Goal: Task Accomplishment & Management: Use online tool/utility

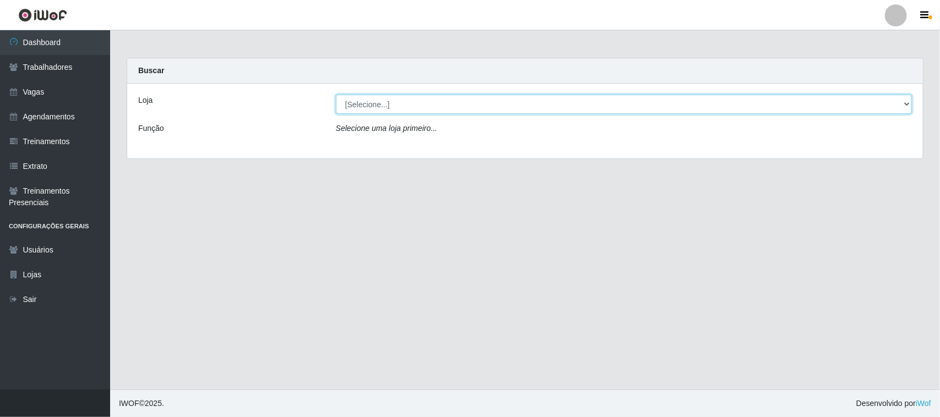
click at [906, 103] on select "[Selecione...] Nordestão - [GEOGRAPHIC_DATA]" at bounding box center [624, 104] width 576 height 19
select select "420"
click at [336, 95] on select "[Selecione...] Nordestão - [GEOGRAPHIC_DATA]" at bounding box center [624, 104] width 576 height 19
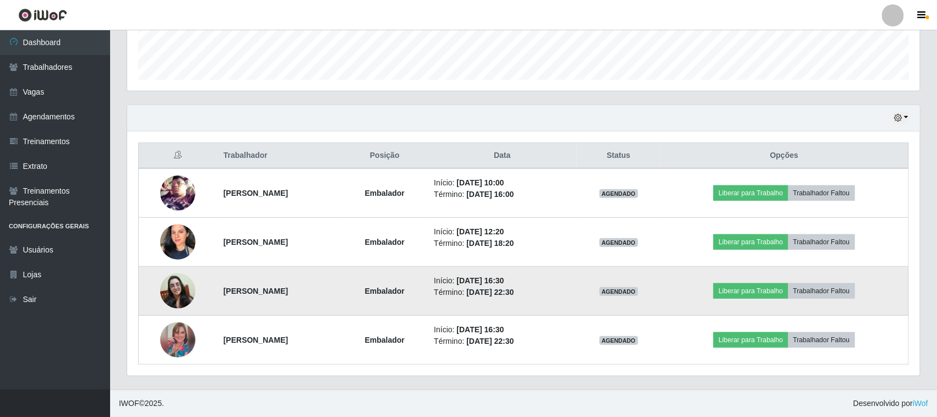
scroll to position [229, 793]
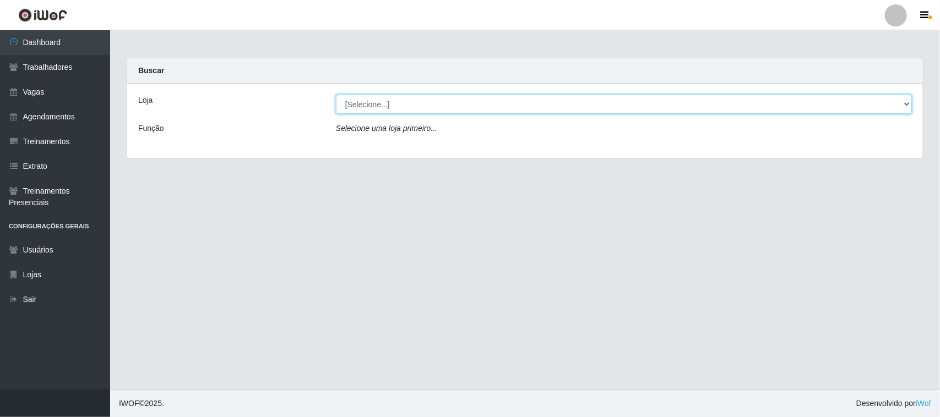
click at [903, 100] on select "[Selecione...] Nordestão - [GEOGRAPHIC_DATA]" at bounding box center [624, 104] width 576 height 19
select select "420"
click at [336, 95] on select "[Selecione...] Nordestão - [GEOGRAPHIC_DATA]" at bounding box center [624, 104] width 576 height 19
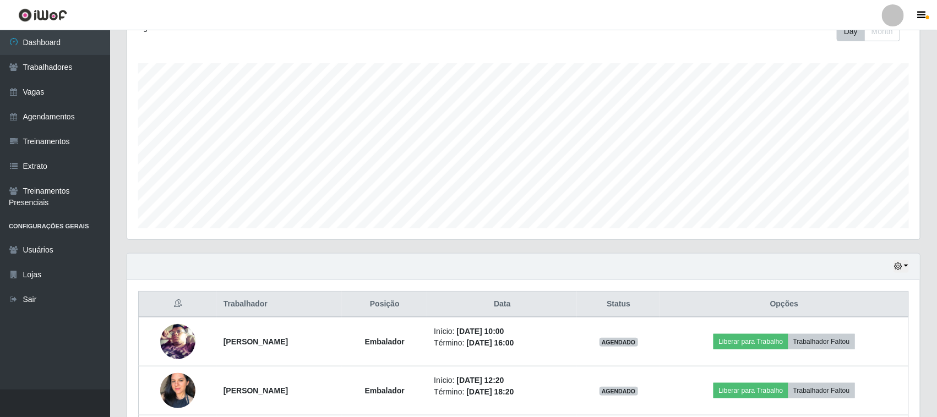
scroll to position [315, 0]
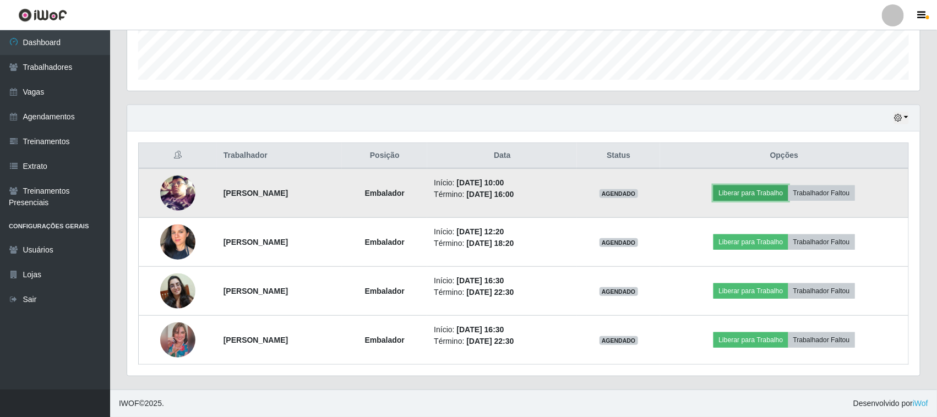
click at [766, 196] on button "Liberar para Trabalho" at bounding box center [750, 193] width 74 height 15
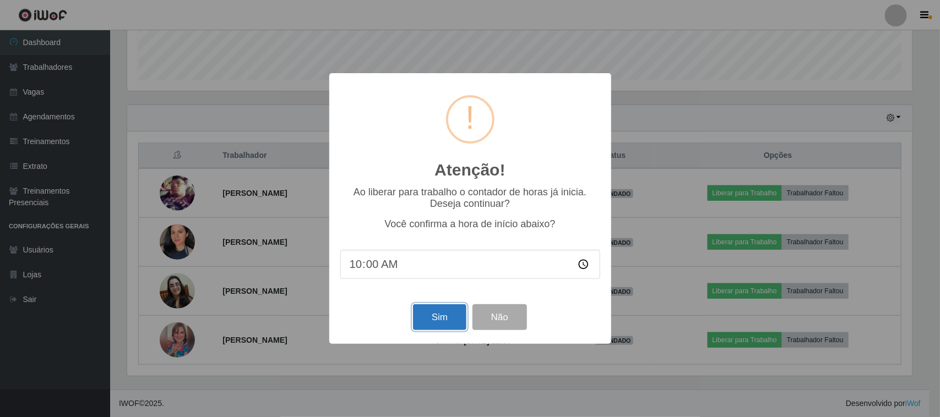
click at [433, 321] on button "Sim" at bounding box center [439, 317] width 53 height 26
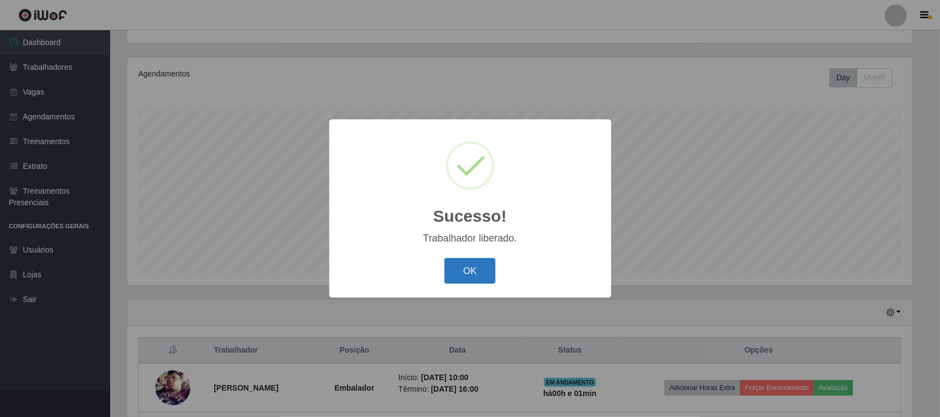
click at [488, 268] on button "OK" at bounding box center [469, 271] width 51 height 26
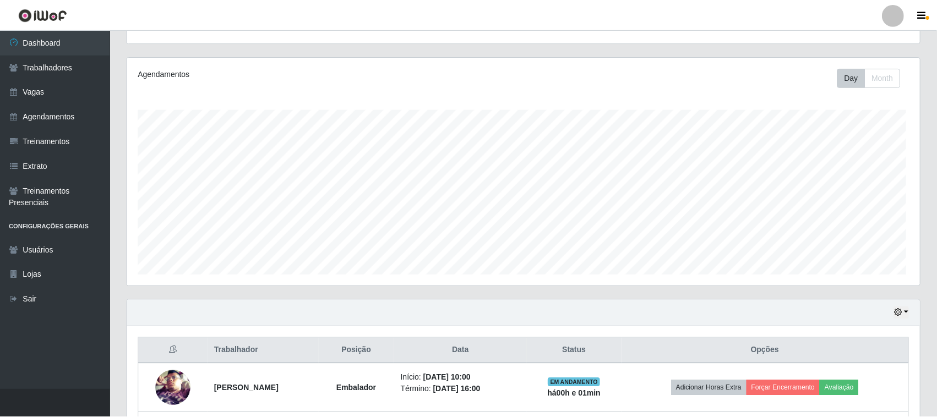
scroll to position [229, 793]
